Goal: Feedback & Contribution: Leave review/rating

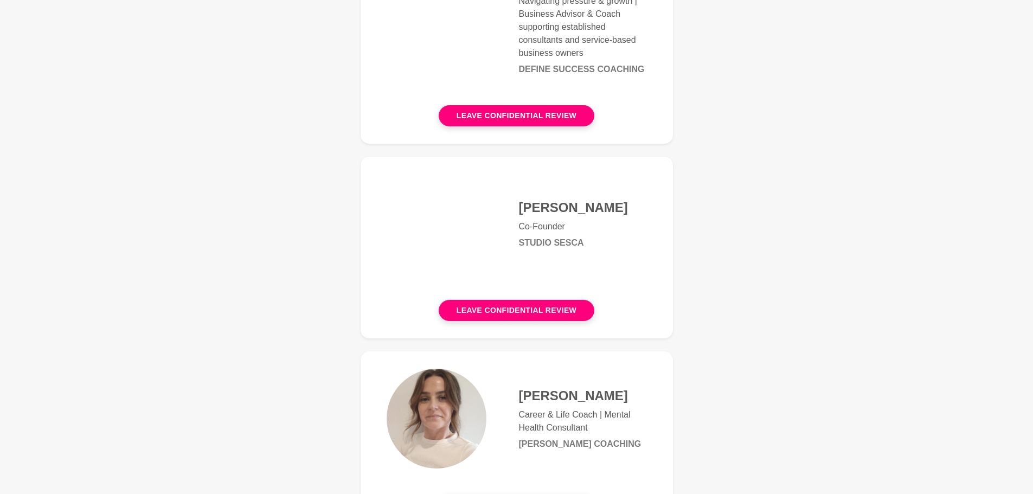
scroll to position [380, 0]
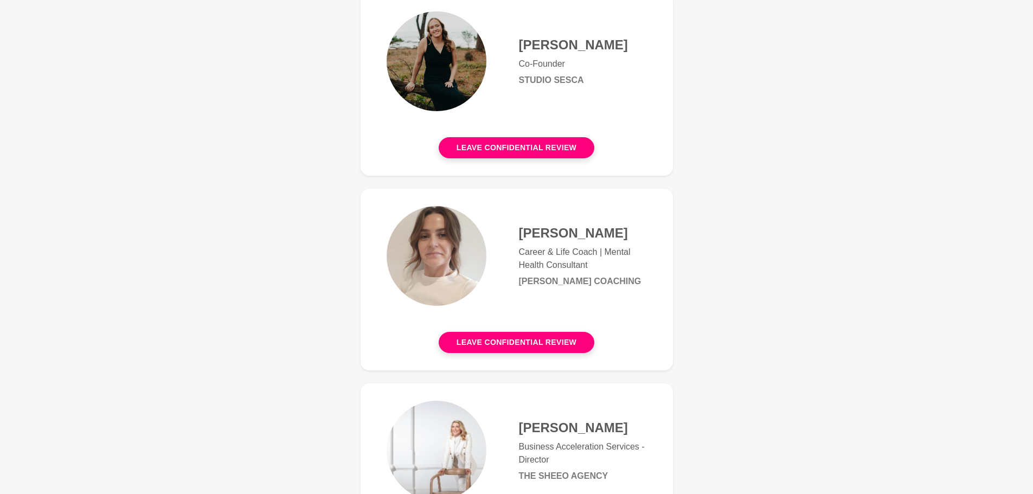
click at [529, 347] on button "Leave confidential review" at bounding box center [517, 342] width 156 height 21
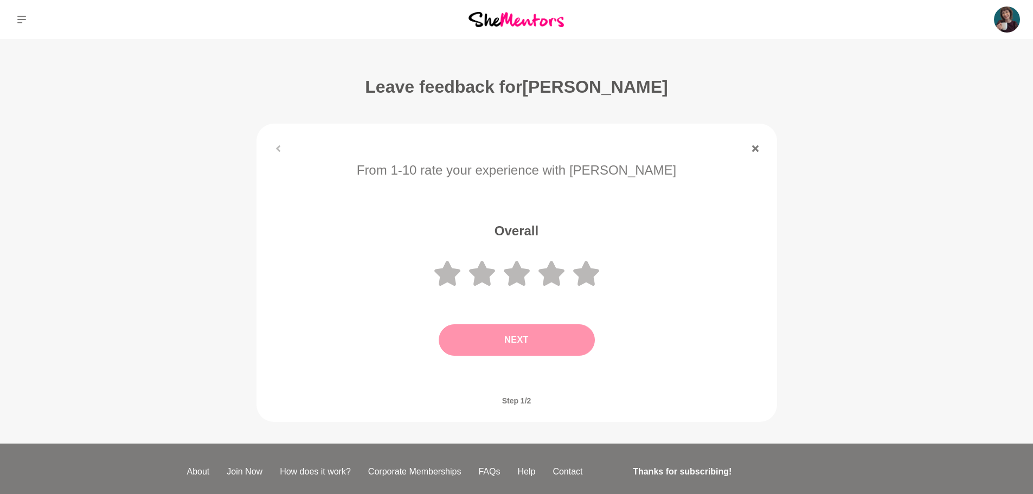
click at [583, 277] on icon at bounding box center [586, 273] width 26 height 25
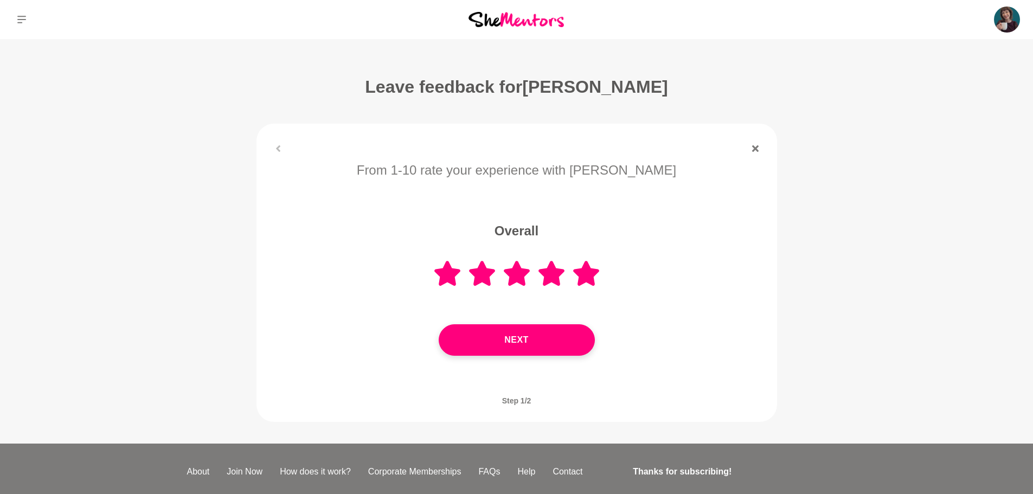
click at [551, 352] on button "Next" at bounding box center [517, 339] width 156 height 31
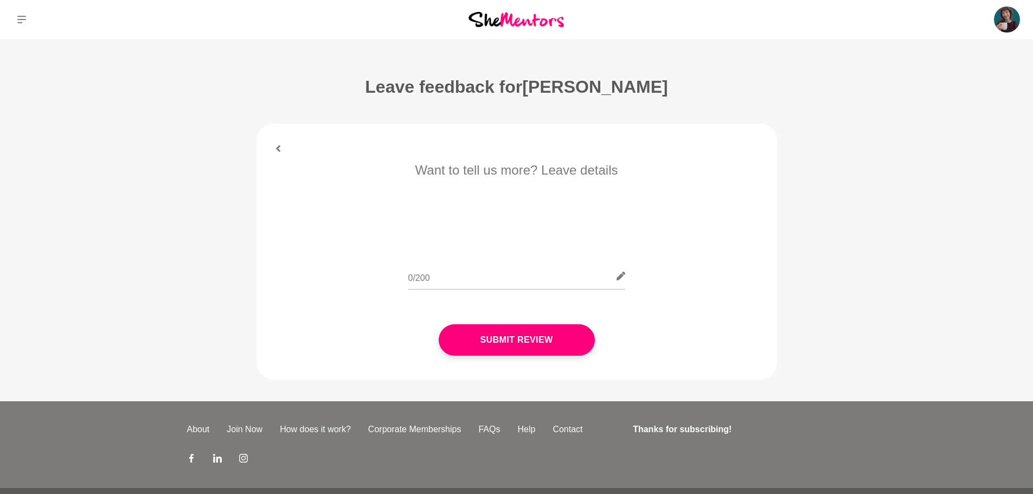
click at [435, 258] on div "Want to tell us more? Leave details Submit Review" at bounding box center [516, 269] width 503 height 217
click at [439, 273] on input "text" at bounding box center [517, 276] width 217 height 27
type input "Amazing! Elle was able to ask great questions that opened up so much in me. I l…"
click at [477, 339] on button "Submit Review" at bounding box center [517, 339] width 156 height 31
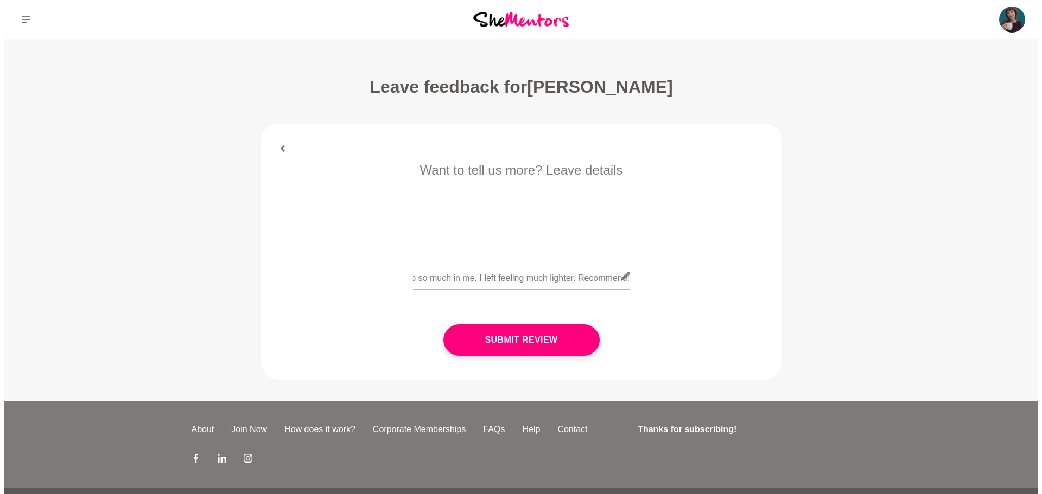
scroll to position [0, 0]
